Goal: Task Accomplishment & Management: Use online tool/utility

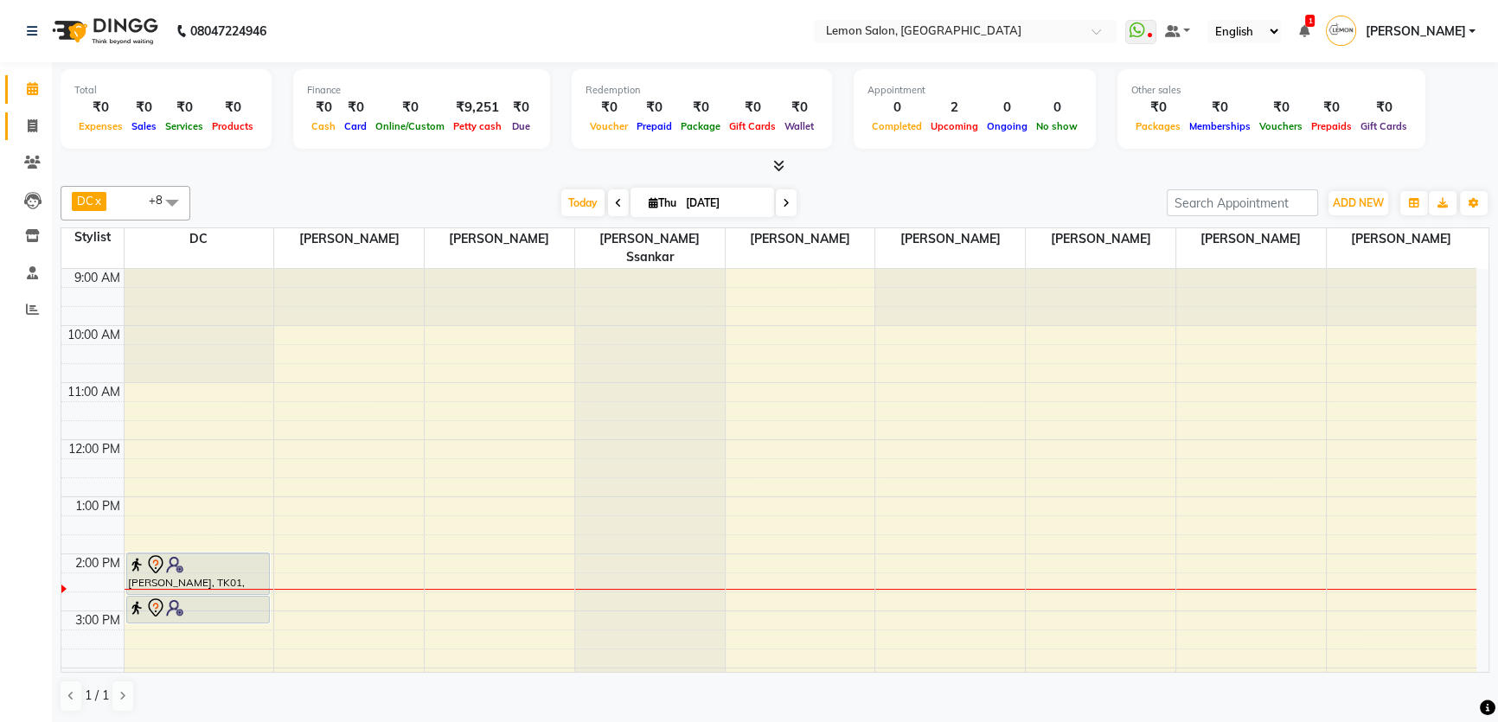
scroll to position [285, 0]
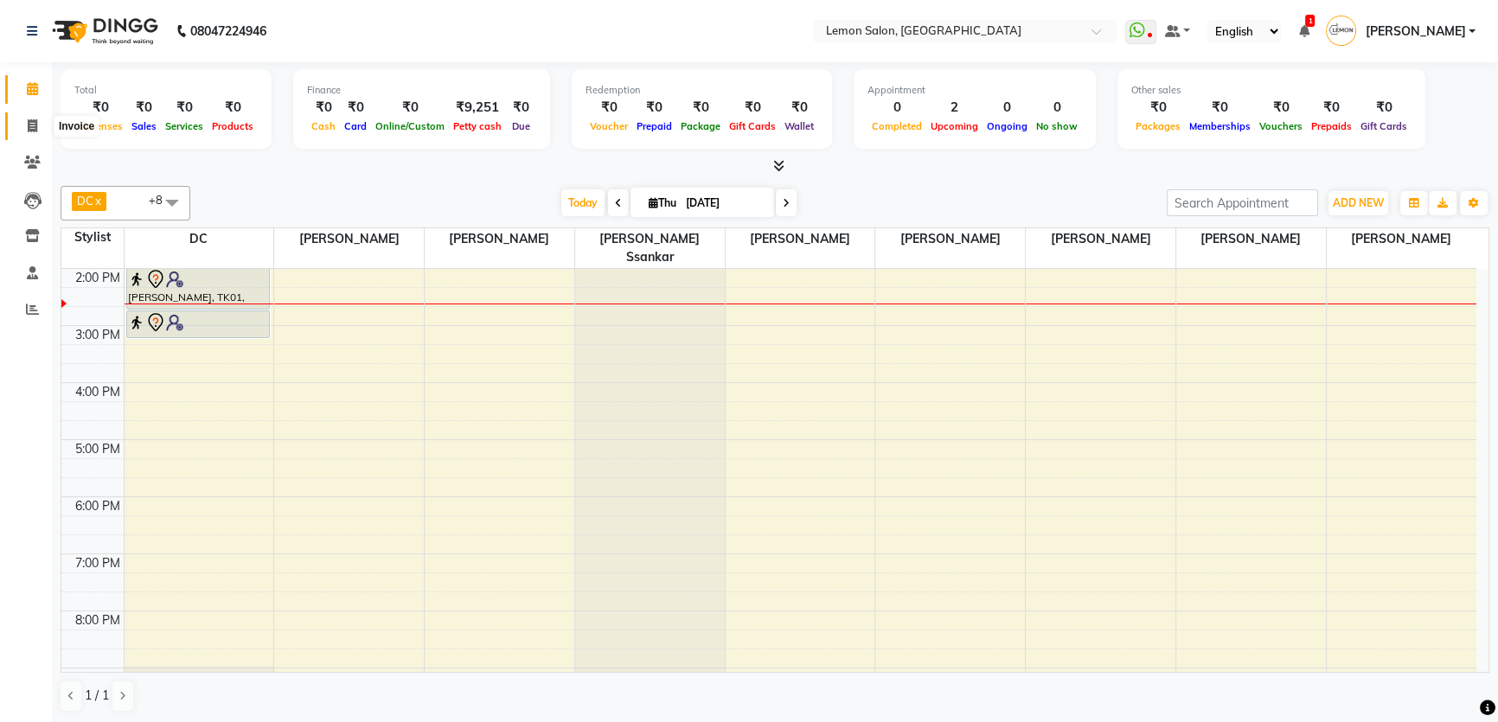
click at [23, 131] on span at bounding box center [32, 127] width 30 height 20
select select "568"
select select "service"
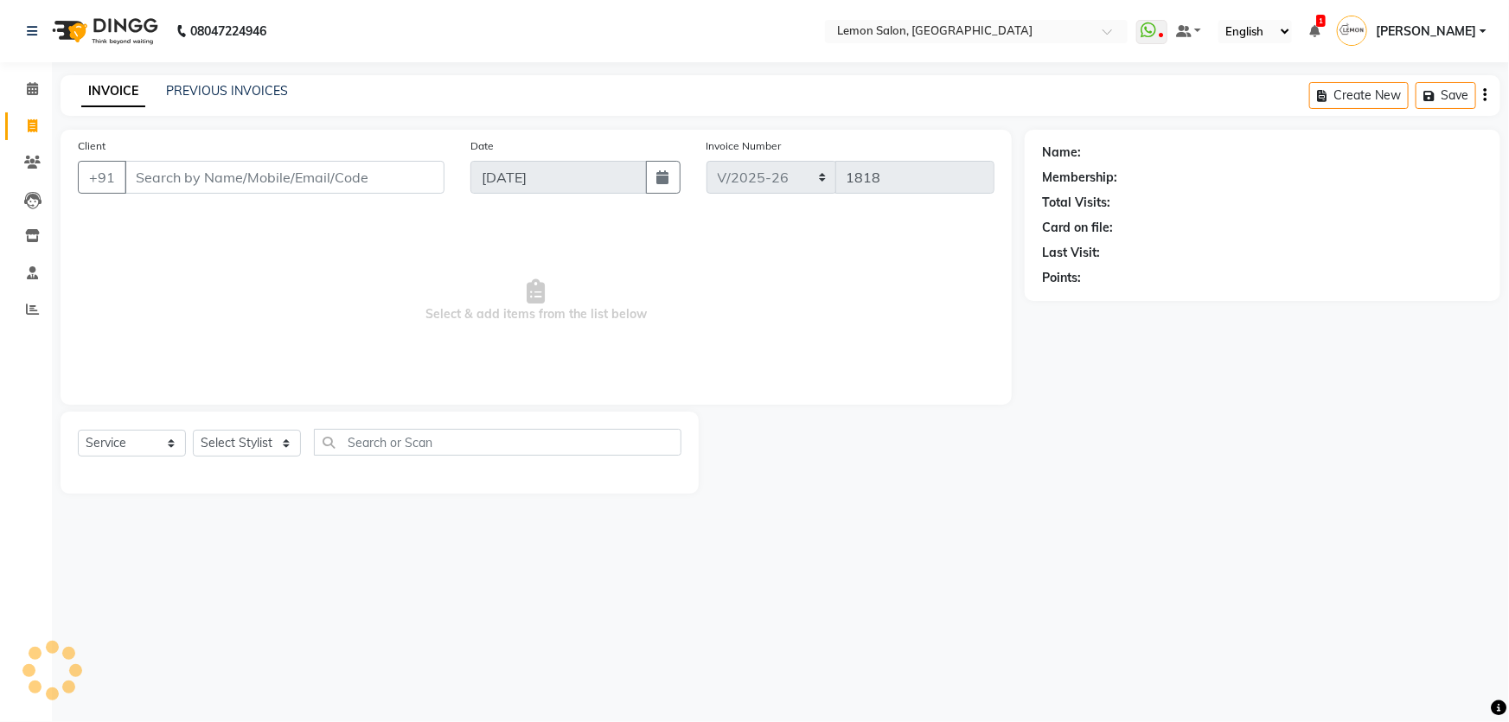
click at [258, 374] on span "Select & add items from the list below" at bounding box center [536, 300] width 917 height 173
click at [247, 441] on select "Select Stylist [PERSON_NAME] [PERSON_NAME] [PERSON_NAME] DC [PERSON_NAME] [PERS…" at bounding box center [258, 443] width 131 height 27
select select "7891"
click at [193, 430] on select "Select Stylist [PERSON_NAME] [PERSON_NAME] [PERSON_NAME] DC [PERSON_NAME] [PERS…" at bounding box center [258, 443] width 131 height 27
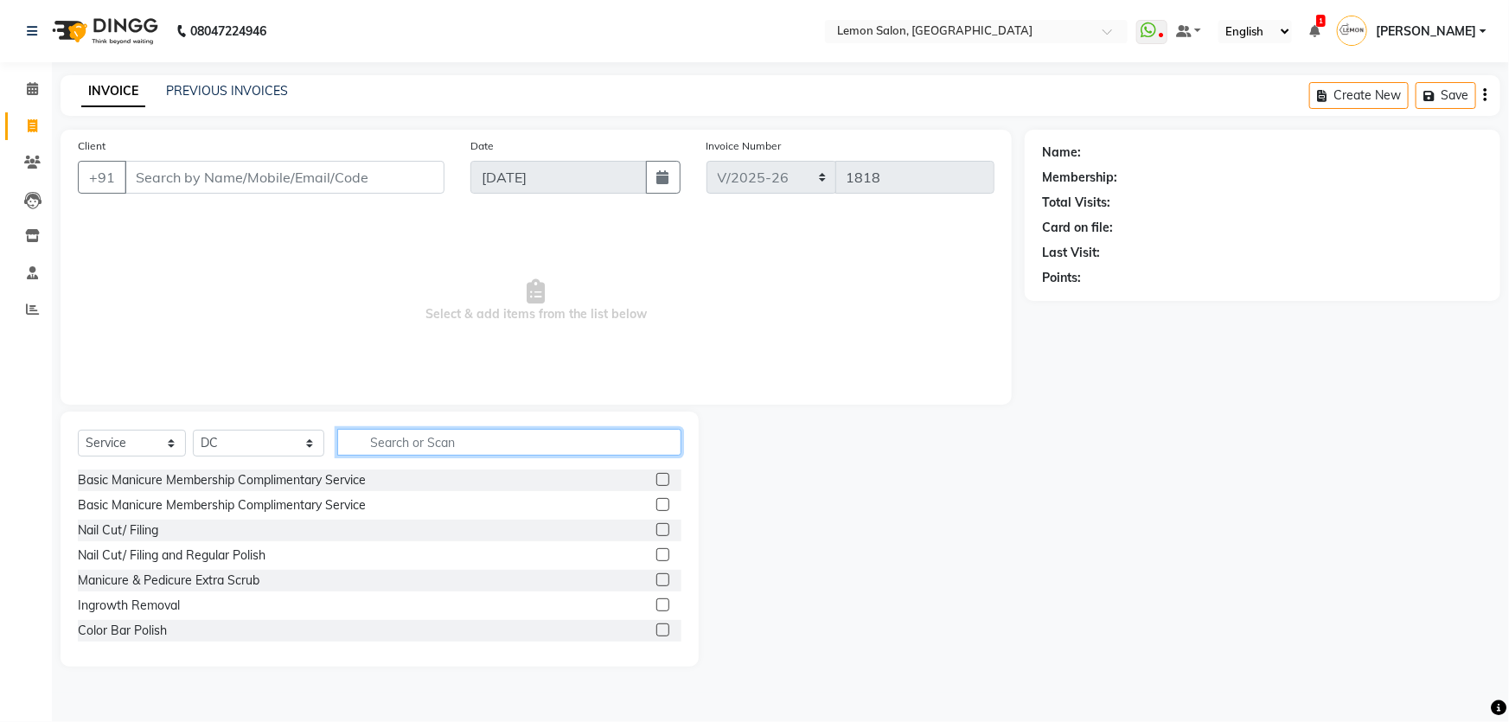
click at [424, 449] on input "text" at bounding box center [509, 442] width 345 height 27
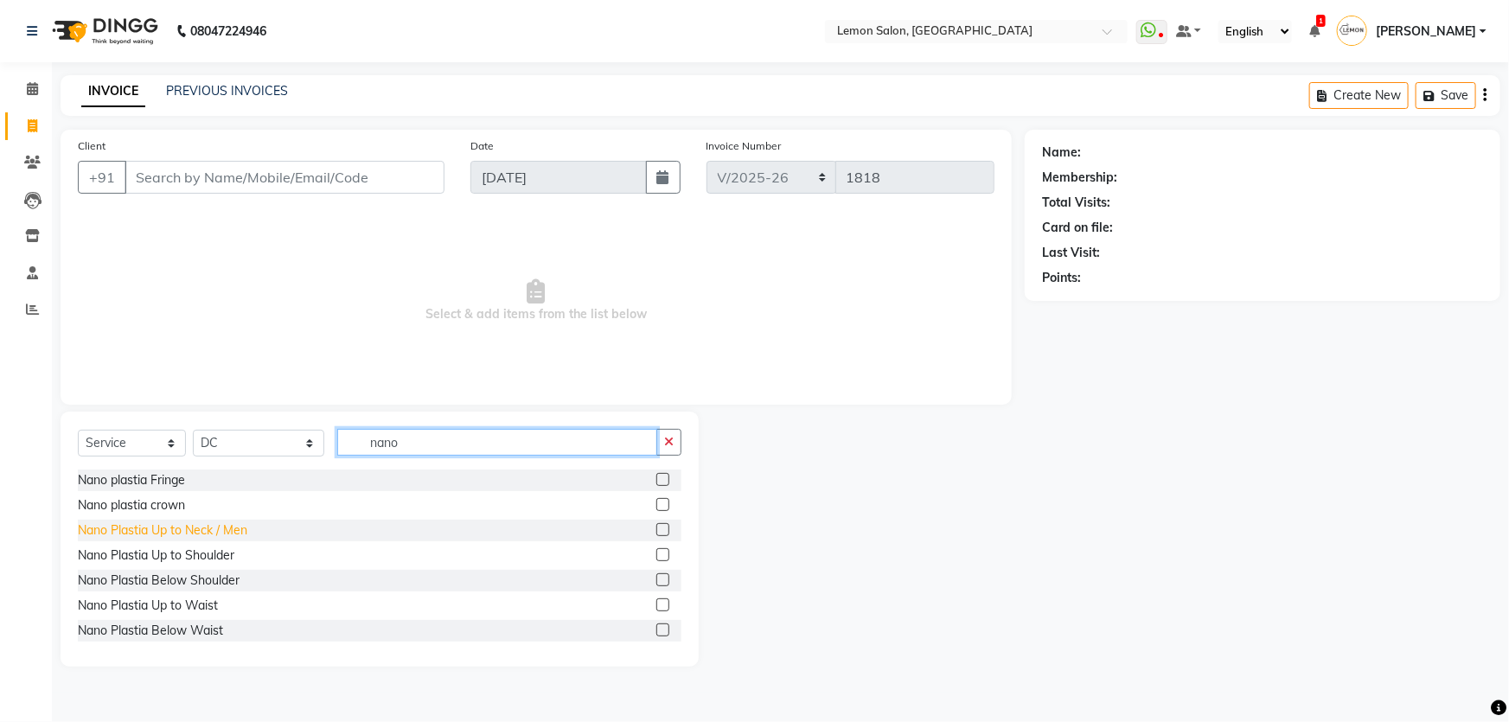
type input "nano"
click at [184, 532] on div "Nano Plastia Up to Neck / Men" at bounding box center [163, 531] width 170 height 18
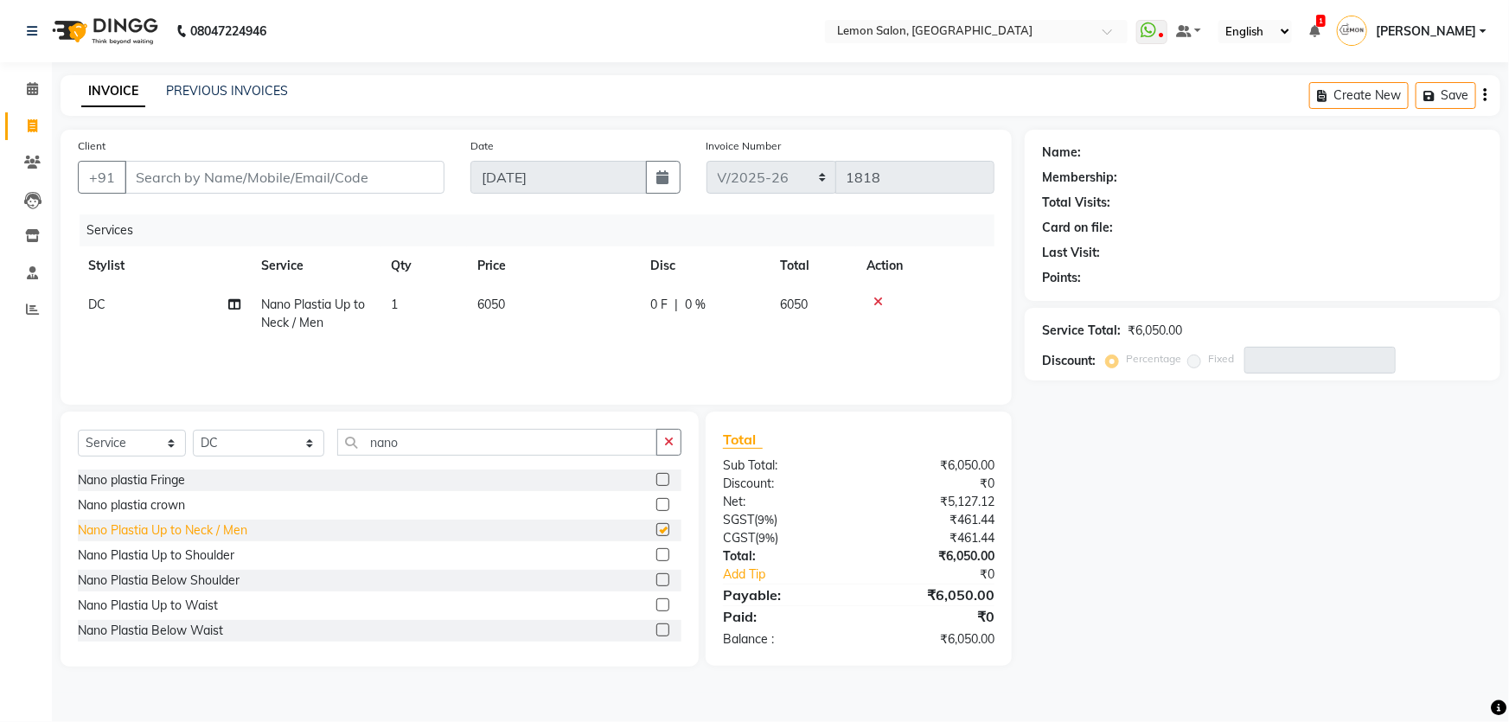
checkbox input "false"
drag, startPoint x: 473, startPoint y: 301, endPoint x: 556, endPoint y: 304, distance: 83.1
click at [556, 304] on td "6050" at bounding box center [553, 313] width 173 height 57
select select "7891"
